Goal: Task Accomplishment & Management: Use online tool/utility

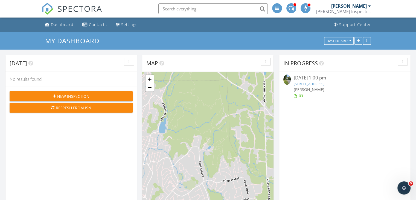
click at [324, 84] on link "18 Mountain View Rd, Kent, CT 06757" at bounding box center [308, 83] width 31 height 5
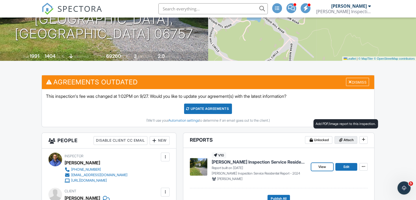
click at [345, 141] on span "Attach" at bounding box center [348, 139] width 10 height 5
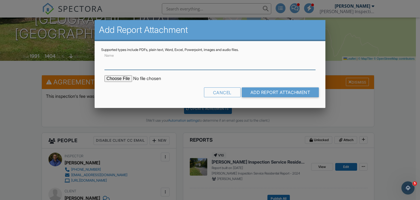
click at [209, 65] on input "Name" at bounding box center [209, 62] width 211 height 13
type input "WDI Report"
click at [128, 78] on input "file" at bounding box center [150, 78] width 93 height 7
type input "C:\fakepath\WDI 18 Mountaain View Kent.pdf"
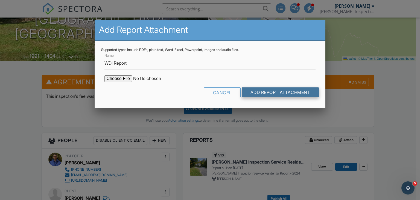
click at [272, 92] on input "Add Report Attachment" at bounding box center [280, 92] width 77 height 10
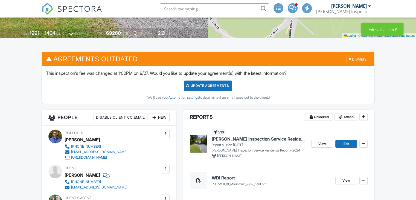
scroll to position [110, 0]
